Goal: Communication & Community: Answer question/provide support

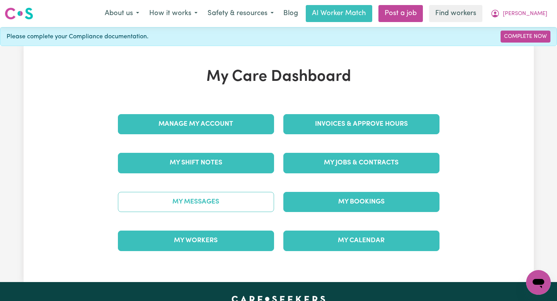
click at [242, 196] on link "My Messages" at bounding box center [196, 202] width 156 height 20
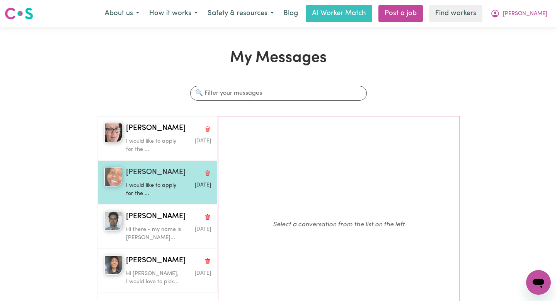
click at [145, 178] on div "I would like to apply for the ..." at bounding box center [154, 188] width 57 height 20
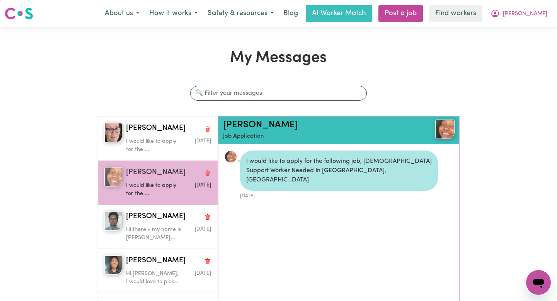
scroll to position [5, 0]
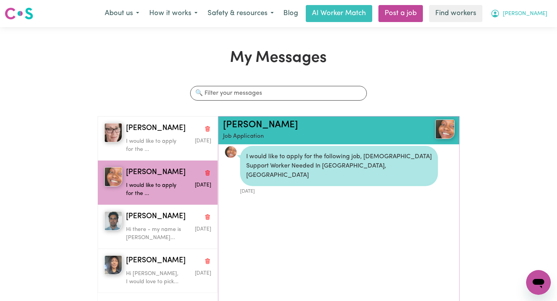
click at [528, 15] on span "[PERSON_NAME]" at bounding box center [525, 14] width 44 height 9
click at [527, 46] on link "Logout" at bounding box center [521, 44] width 61 height 15
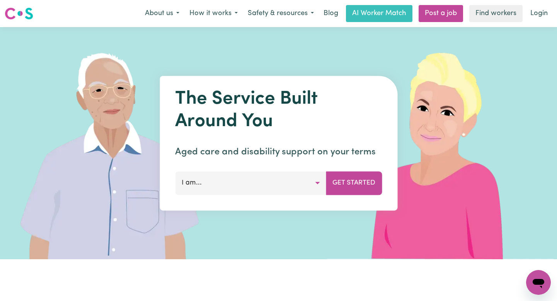
click at [537, 19] on link "Login" at bounding box center [539, 13] width 27 height 17
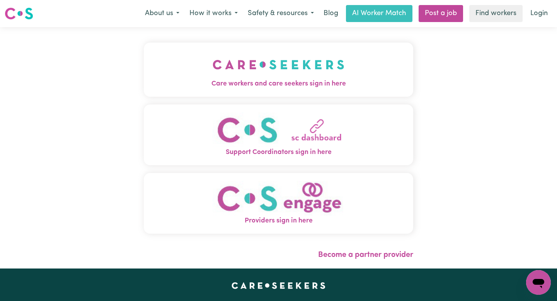
click at [305, 53] on button "Care workers and care seekers sign in here" at bounding box center [279, 70] width 270 height 54
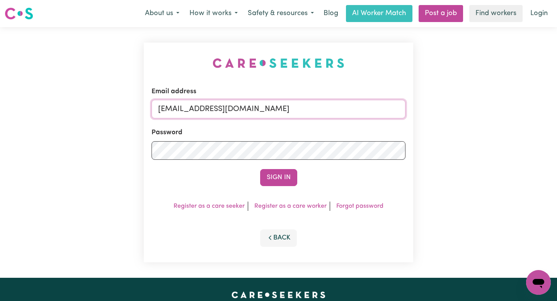
drag, startPoint x: 358, startPoint y: 108, endPoint x: 198, endPoint y: 110, distance: 159.4
click at [198, 110] on input "superuser~AnthonyKayEHS@careseekers.com.au" at bounding box center [279, 109] width 254 height 19
paste input "DavidMCA"
type input "superuser~DavidMCA@careseekers.com.au"
click at [260, 169] on button "Sign In" at bounding box center [278, 177] width 37 height 17
